Goal: Transaction & Acquisition: Subscribe to service/newsletter

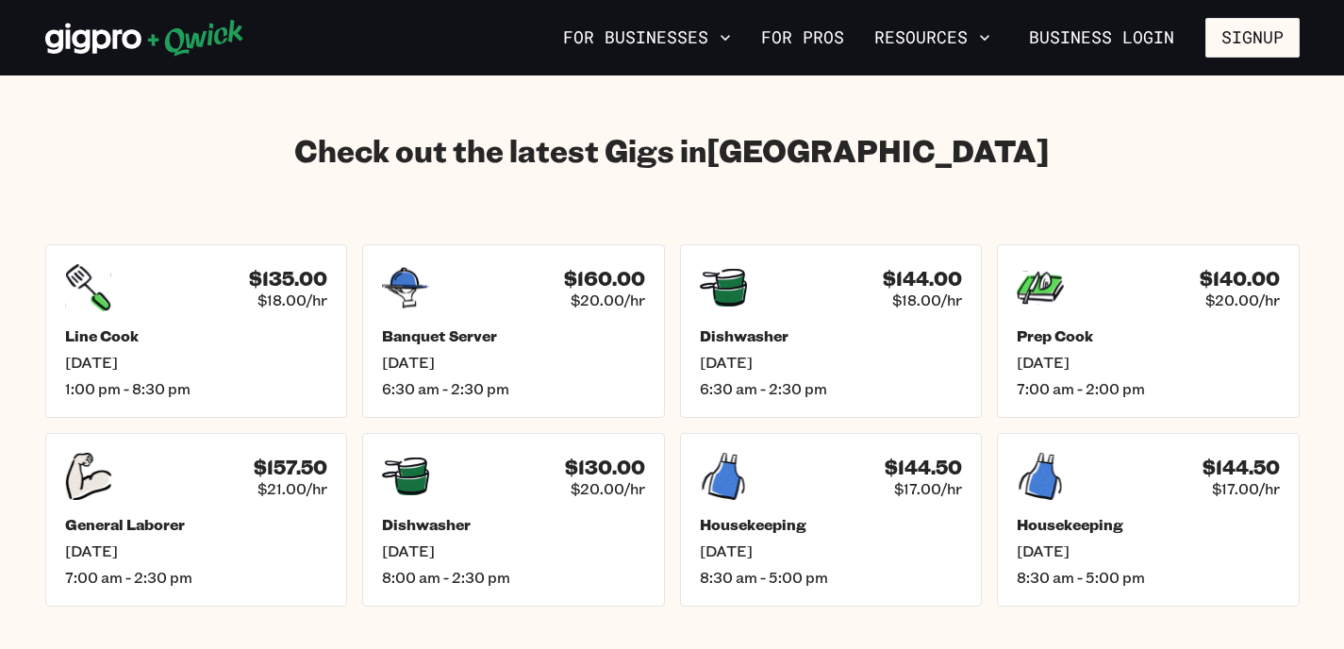
scroll to position [2619, 0]
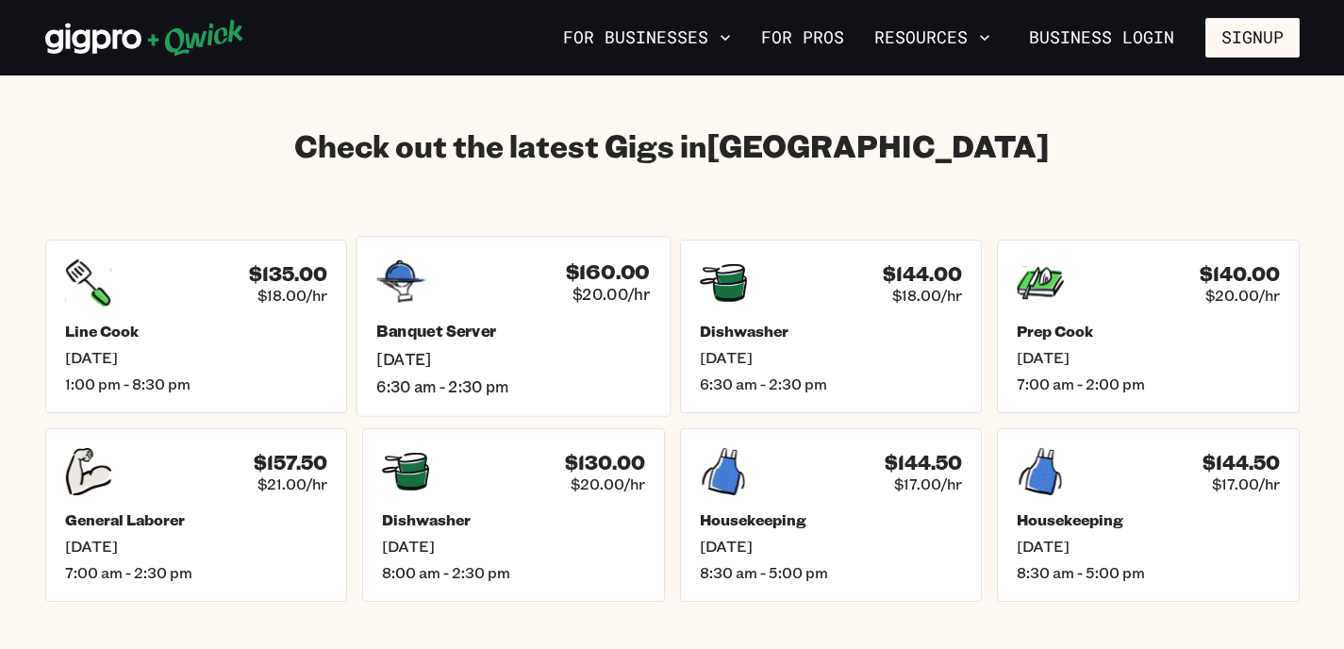
click at [514, 322] on h5 "Banquet Server" at bounding box center [512, 332] width 273 height 20
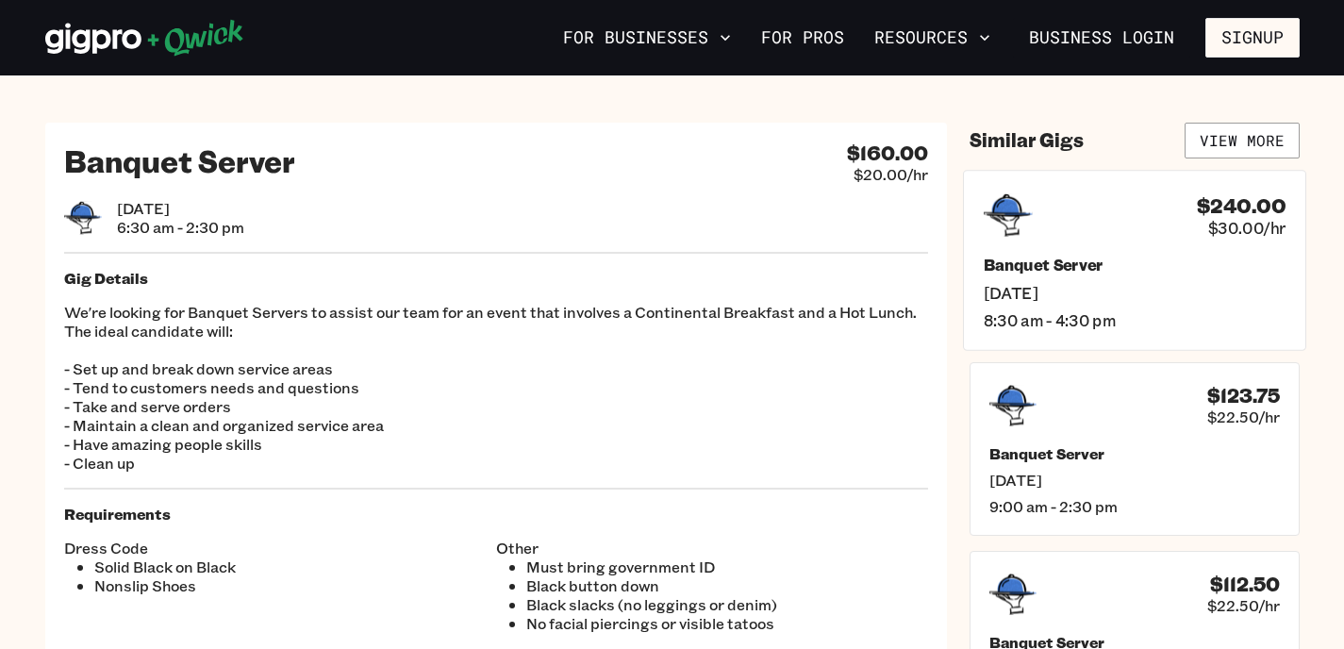
click at [1110, 293] on span "[DATE]" at bounding box center [1134, 292] width 302 height 20
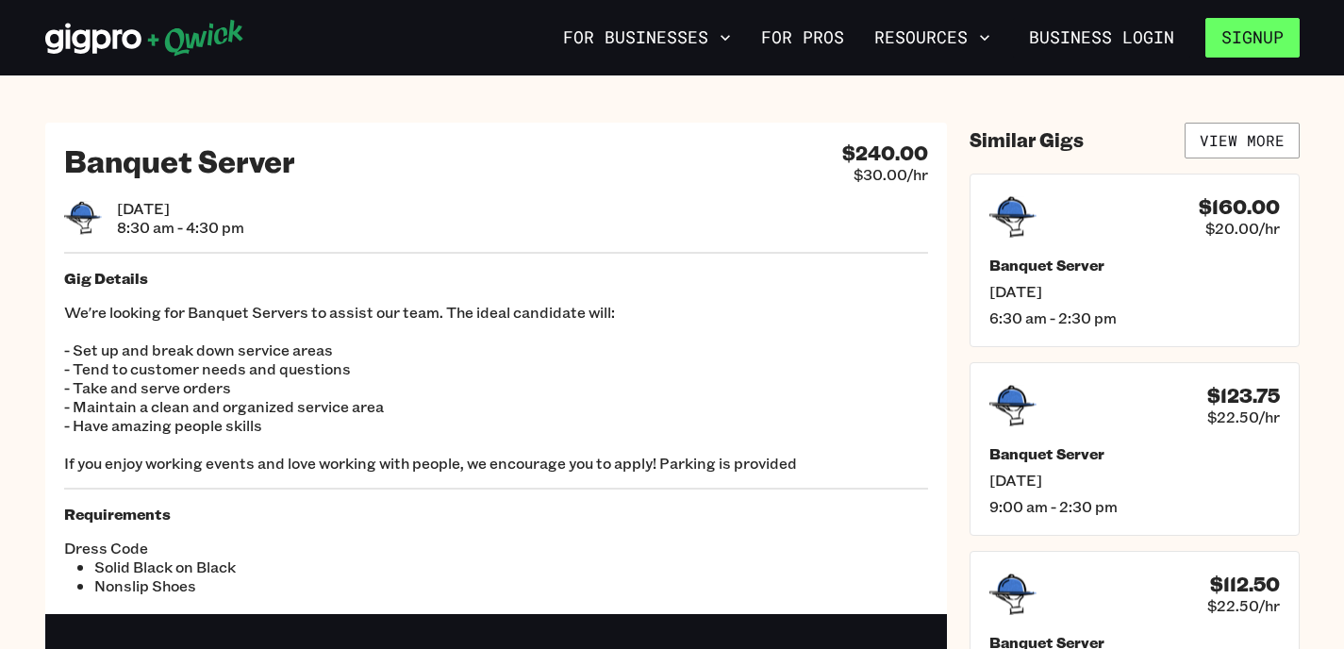
click at [1228, 50] on button "Signup" at bounding box center [1252, 38] width 94 height 40
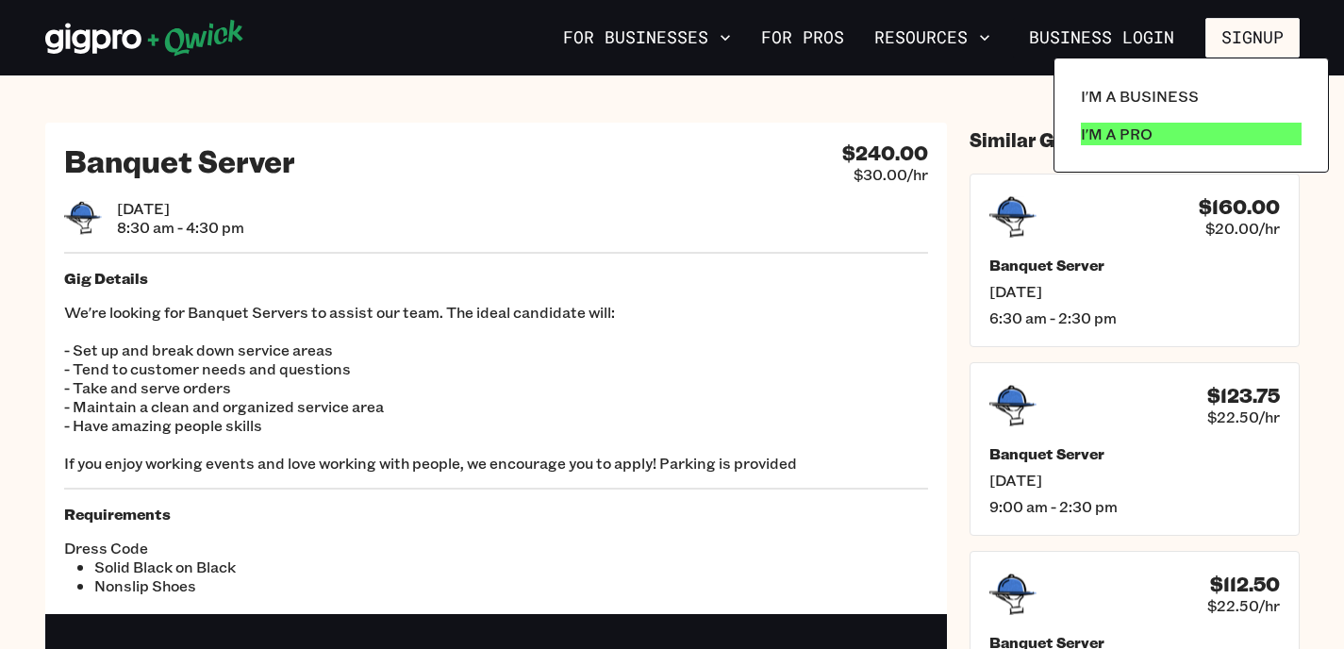
click at [1118, 135] on p "I'm a Pro" at bounding box center [1117, 134] width 72 height 23
